Goal: Task Accomplishment & Management: Use online tool/utility

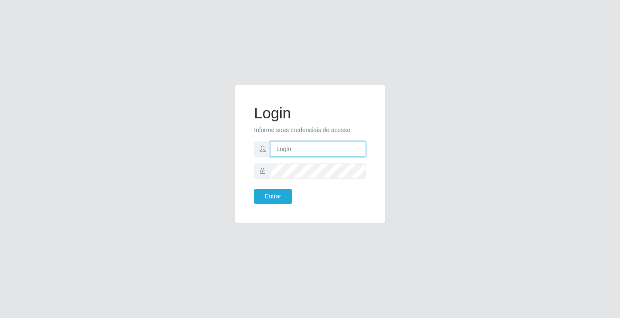
click at [291, 148] on input "text" at bounding box center [318, 149] width 95 height 15
type input "zivaneide@ideal"
click at [254, 189] on button "Entrar" at bounding box center [273, 196] width 38 height 15
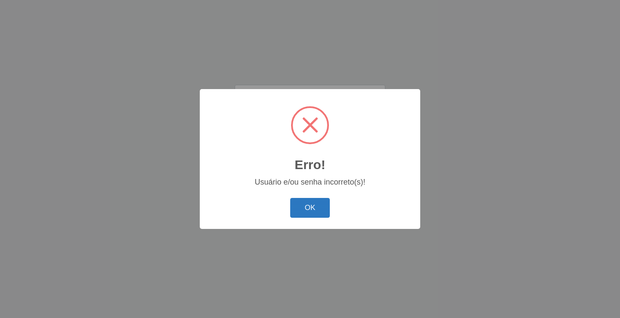
click at [305, 204] on button "OK" at bounding box center [310, 208] width 40 height 20
click at [314, 200] on button "OK" at bounding box center [310, 208] width 40 height 20
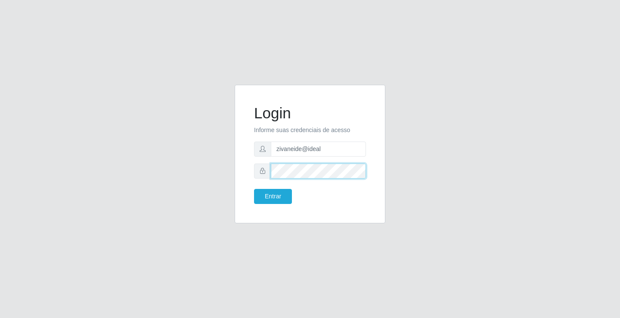
click at [250, 173] on div "Login Informe suas credenciais de acesso zivaneide@ideal Entrar" at bounding box center [309, 154] width 129 height 117
click at [254, 189] on button "Entrar" at bounding box center [273, 196] width 38 height 15
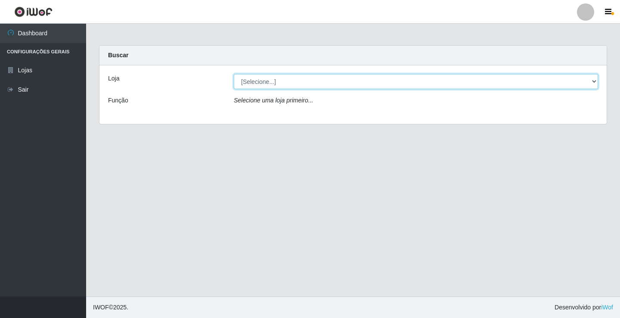
click at [277, 82] on select "[Selecione...] Ideal - Conceição" at bounding box center [416, 81] width 364 height 15
select select "231"
click at [234, 74] on select "[Selecione...] Ideal - Conceição" at bounding box center [416, 81] width 364 height 15
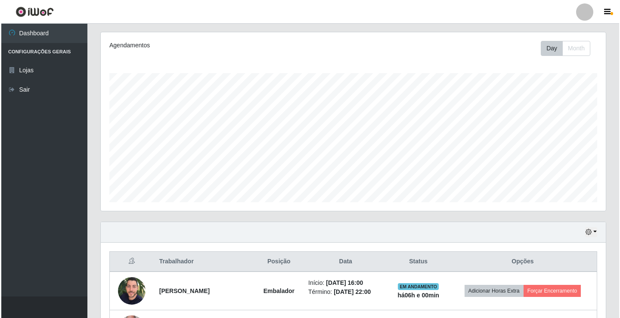
scroll to position [177, 0]
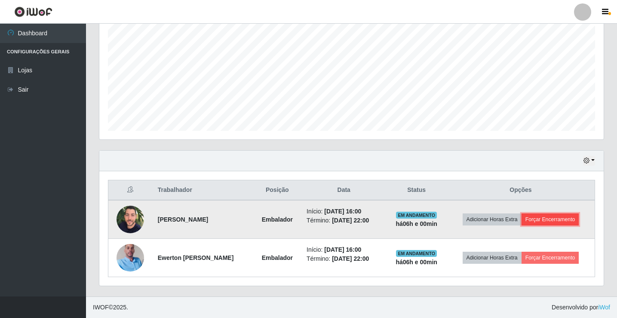
click at [560, 217] on button "Forçar Encerramento" at bounding box center [551, 219] width 58 height 12
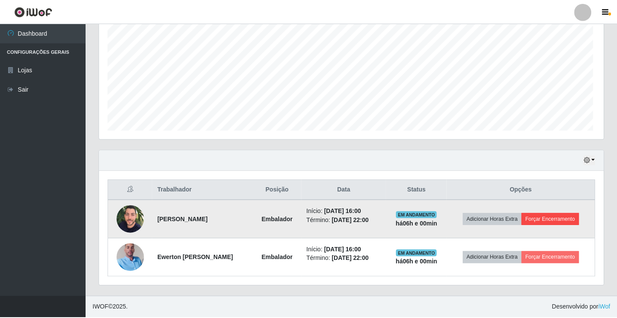
scroll to position [179, 500]
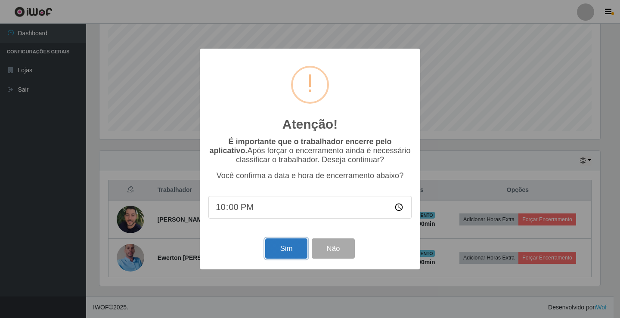
click at [295, 255] on button "Sim" at bounding box center [286, 248] width 42 height 20
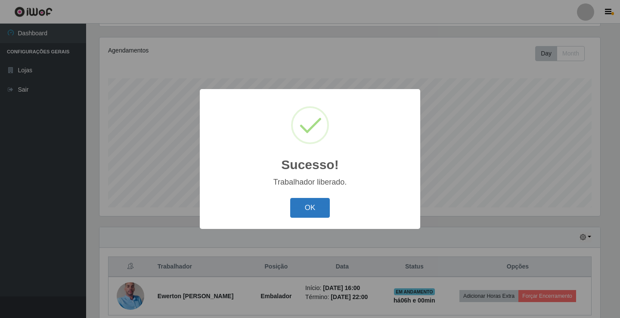
click at [299, 205] on button "OK" at bounding box center [310, 208] width 40 height 20
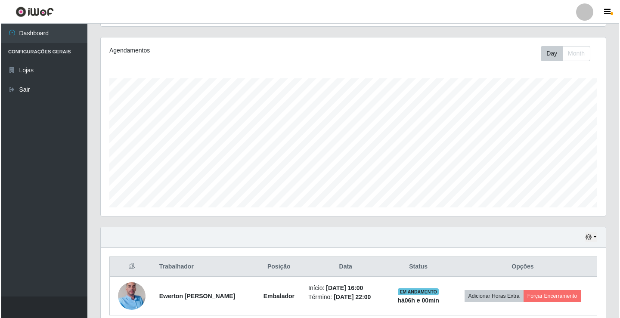
scroll to position [139, 0]
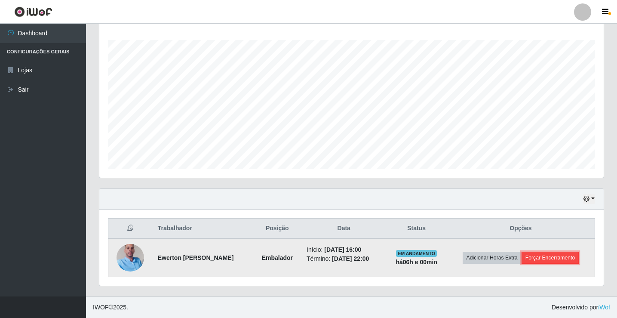
click at [545, 261] on button "Forçar Encerramento" at bounding box center [551, 258] width 58 height 12
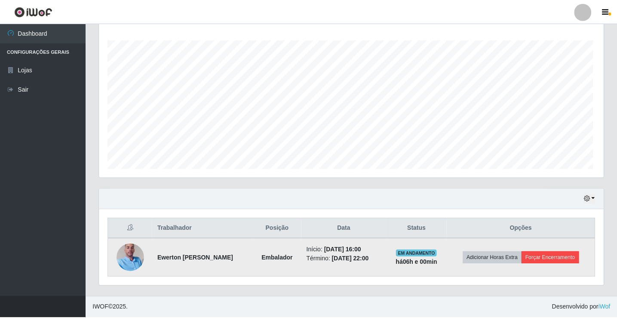
scroll to position [179, 500]
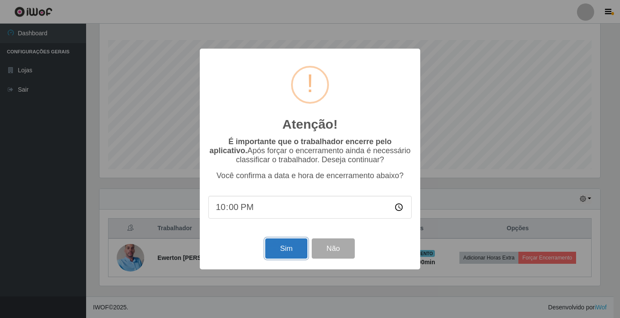
click at [290, 246] on button "Sim" at bounding box center [286, 248] width 42 height 20
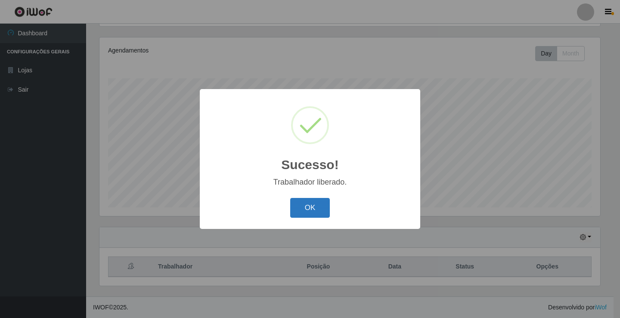
click at [315, 210] on button "OK" at bounding box center [310, 208] width 40 height 20
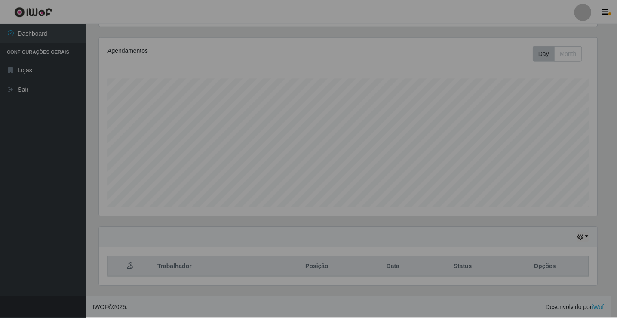
scroll to position [179, 505]
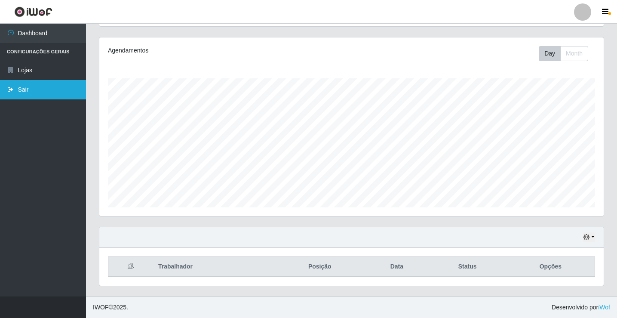
click at [38, 92] on link "Sair" at bounding box center [43, 89] width 86 height 19
